Goal: Entertainment & Leisure: Consume media (video, audio)

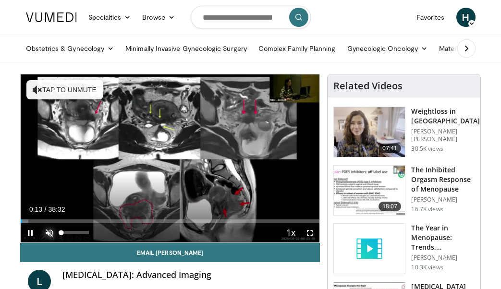
click at [51, 233] on span "Video Player" at bounding box center [49, 232] width 19 height 19
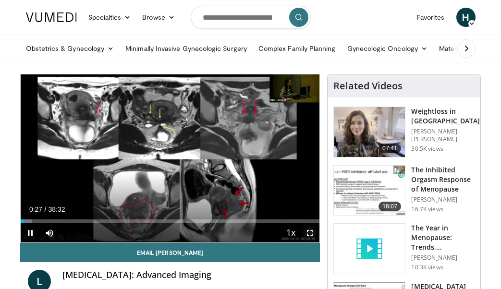
click at [311, 233] on span "Video Player" at bounding box center [309, 232] width 19 height 19
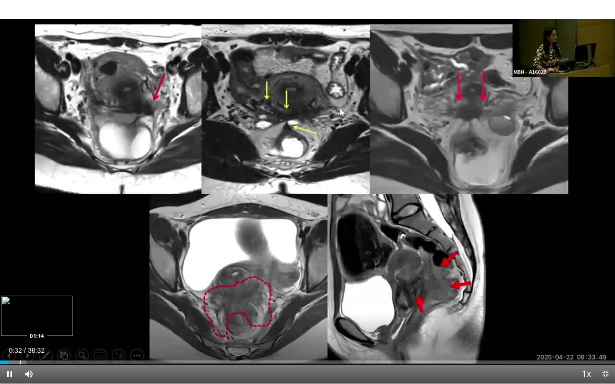
click at [20, 289] on div "Loaded : 4.29% 00:32 01:14" at bounding box center [307, 360] width 615 height 9
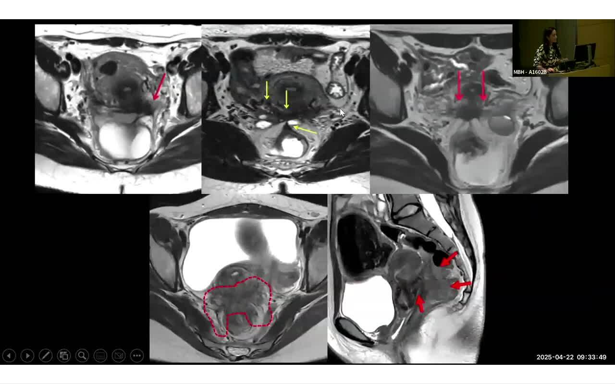
click at [20, 289] on div "10 seconds Tap to unmute" at bounding box center [307, 192] width 615 height 384
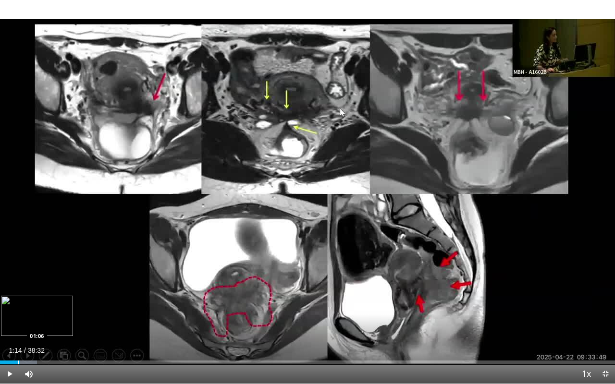
click at [18, 289] on div "01:14" at bounding box center [10, 363] width 20 height 4
drag, startPoint x: 16, startPoint y: 362, endPoint x: 0, endPoint y: 362, distance: 16.3
click at [0, 289] on div "Progress Bar" at bounding box center [0, 363] width 1 height 4
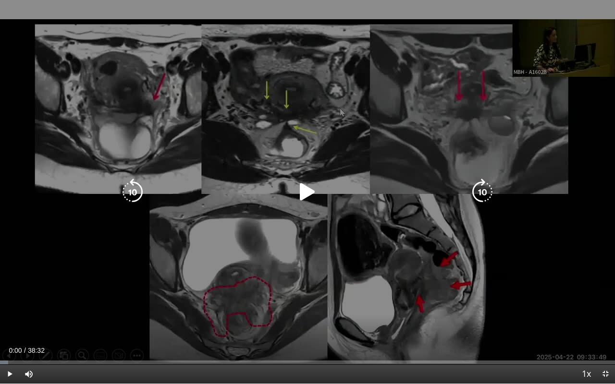
click at [304, 189] on icon "Video Player" at bounding box center [307, 192] width 27 height 27
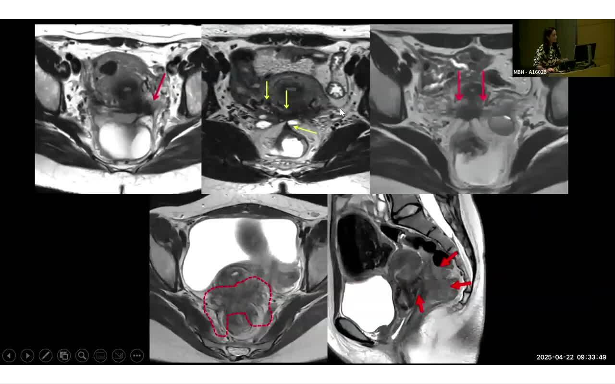
click at [163, 241] on div "10 seconds Tap to unmute" at bounding box center [307, 192] width 615 height 384
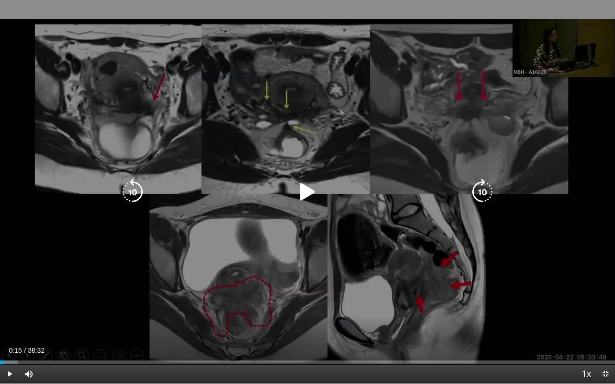
click at [306, 191] on icon "Video Player" at bounding box center [307, 192] width 27 height 27
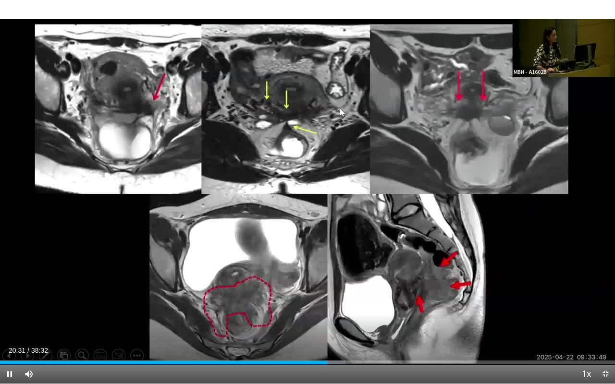
click at [10, 289] on video-js "**********" at bounding box center [307, 192] width 615 height 384
click at [9, 289] on span "Video Player" at bounding box center [9, 374] width 19 height 19
click at [501, 289] on span "Video Player" at bounding box center [605, 374] width 19 height 19
